Goal: Information Seeking & Learning: Learn about a topic

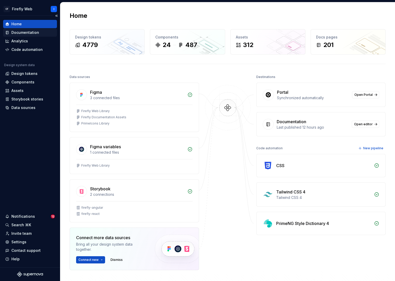
click at [24, 32] on div "Documentation" at bounding box center [25, 32] width 28 height 5
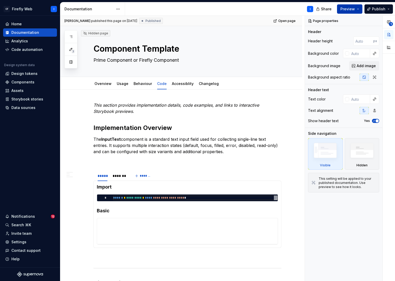
click at [357, 9] on button "Preview" at bounding box center [349, 8] width 25 height 9
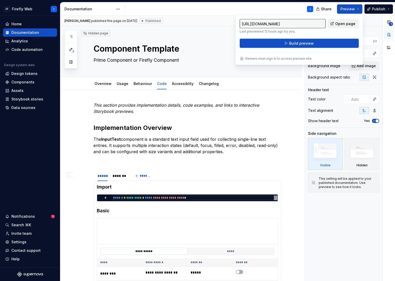
click at [341, 22] on span "Open page" at bounding box center [345, 23] width 20 height 5
type textarea "*"
